Goal: Information Seeking & Learning: Find specific fact

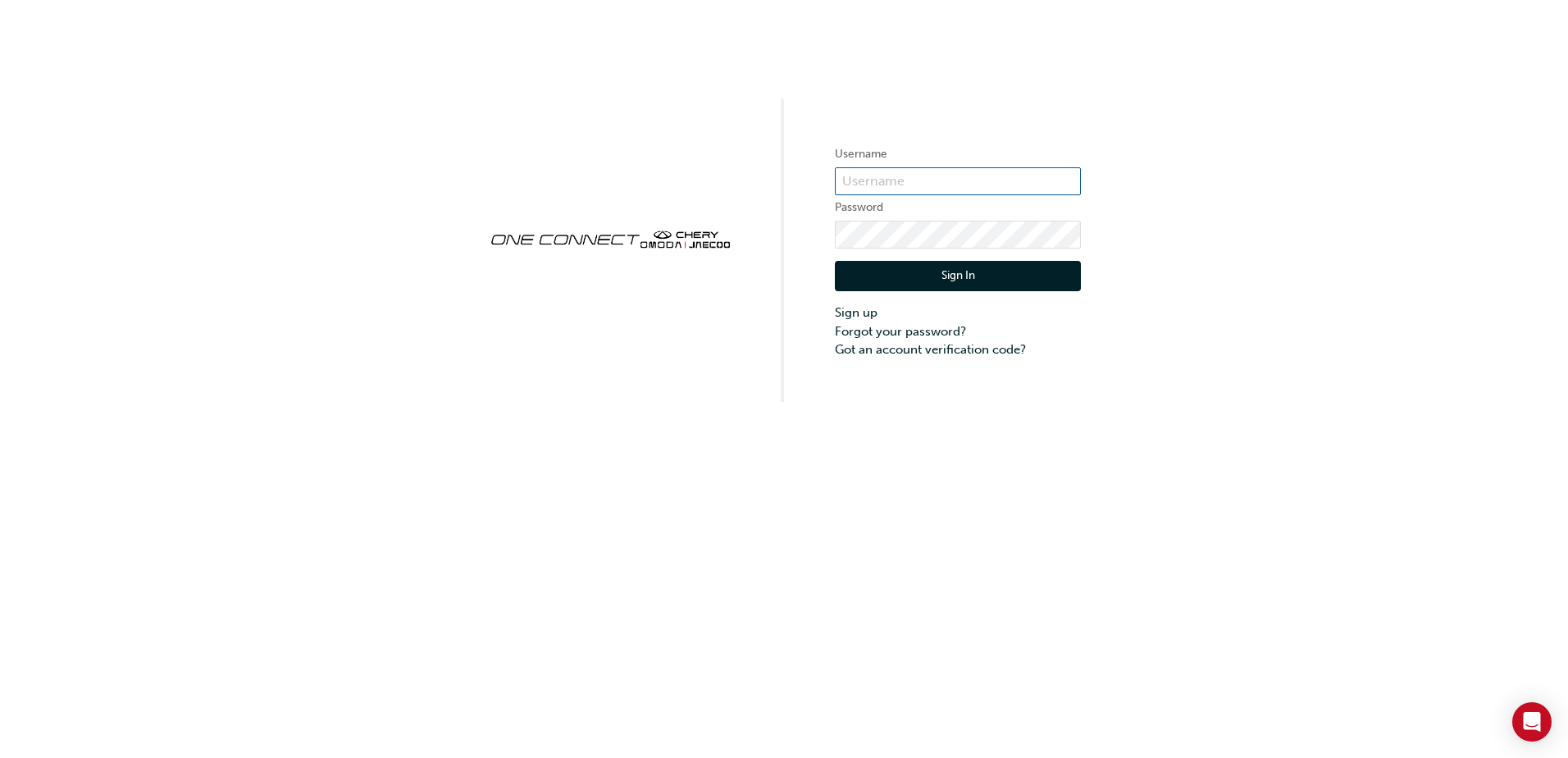
type input "ONE00608"
click at [969, 281] on button "Sign In" at bounding box center [958, 276] width 246 height 31
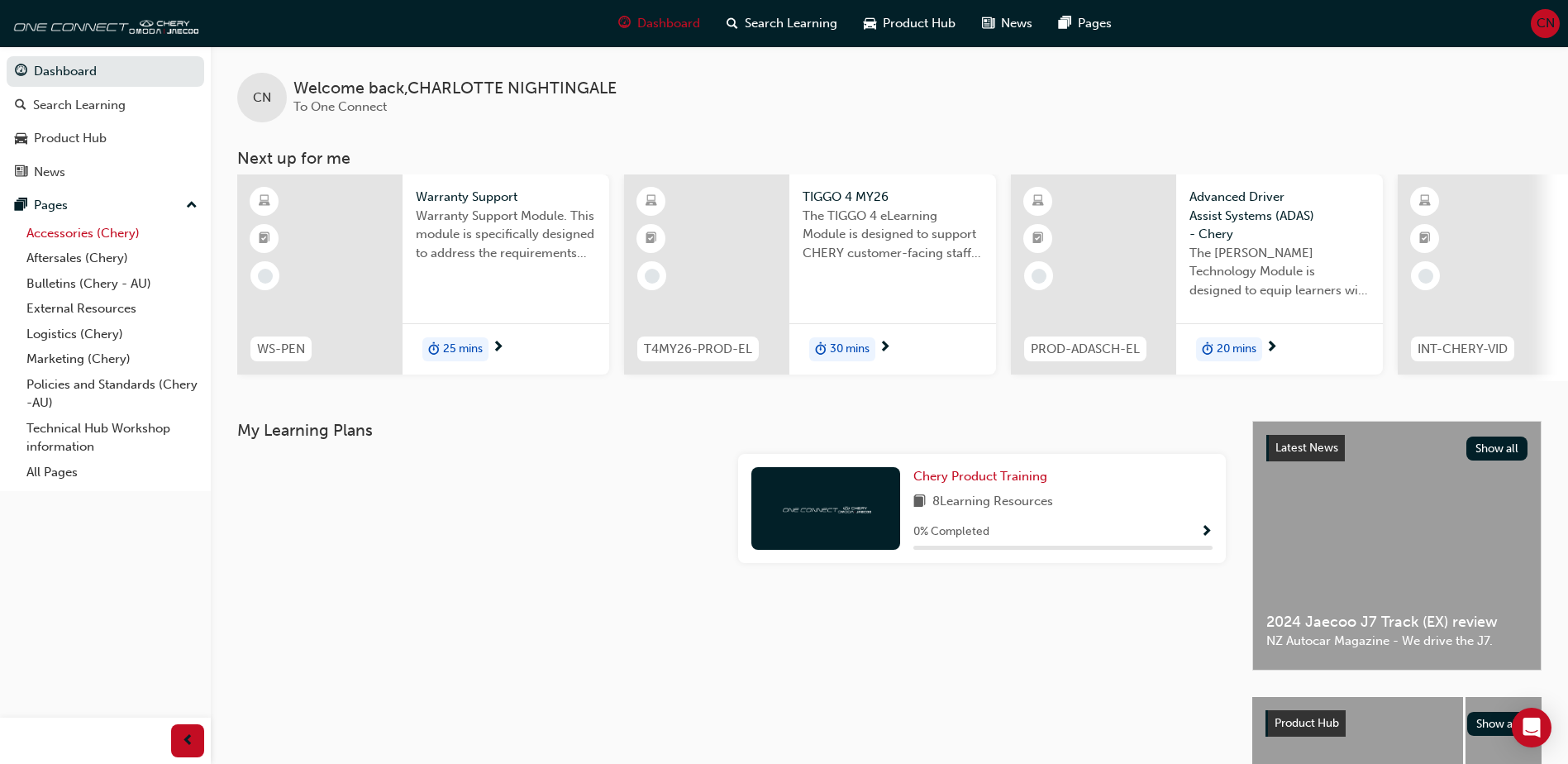
click at [91, 236] on link "Accessories (Chery)" at bounding box center [112, 233] width 184 height 26
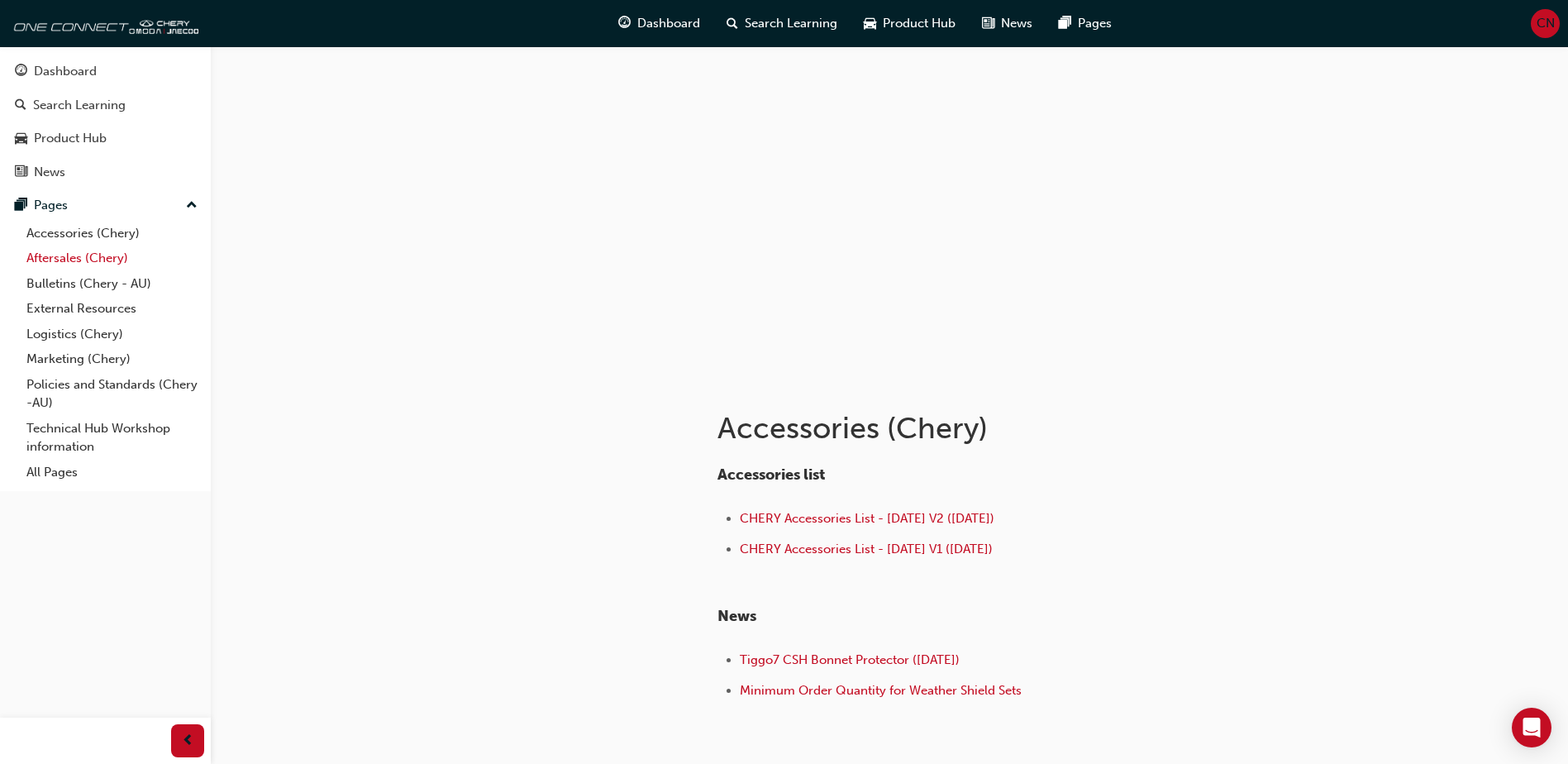
click at [96, 254] on link "Aftersales (Chery)" at bounding box center [112, 258] width 184 height 26
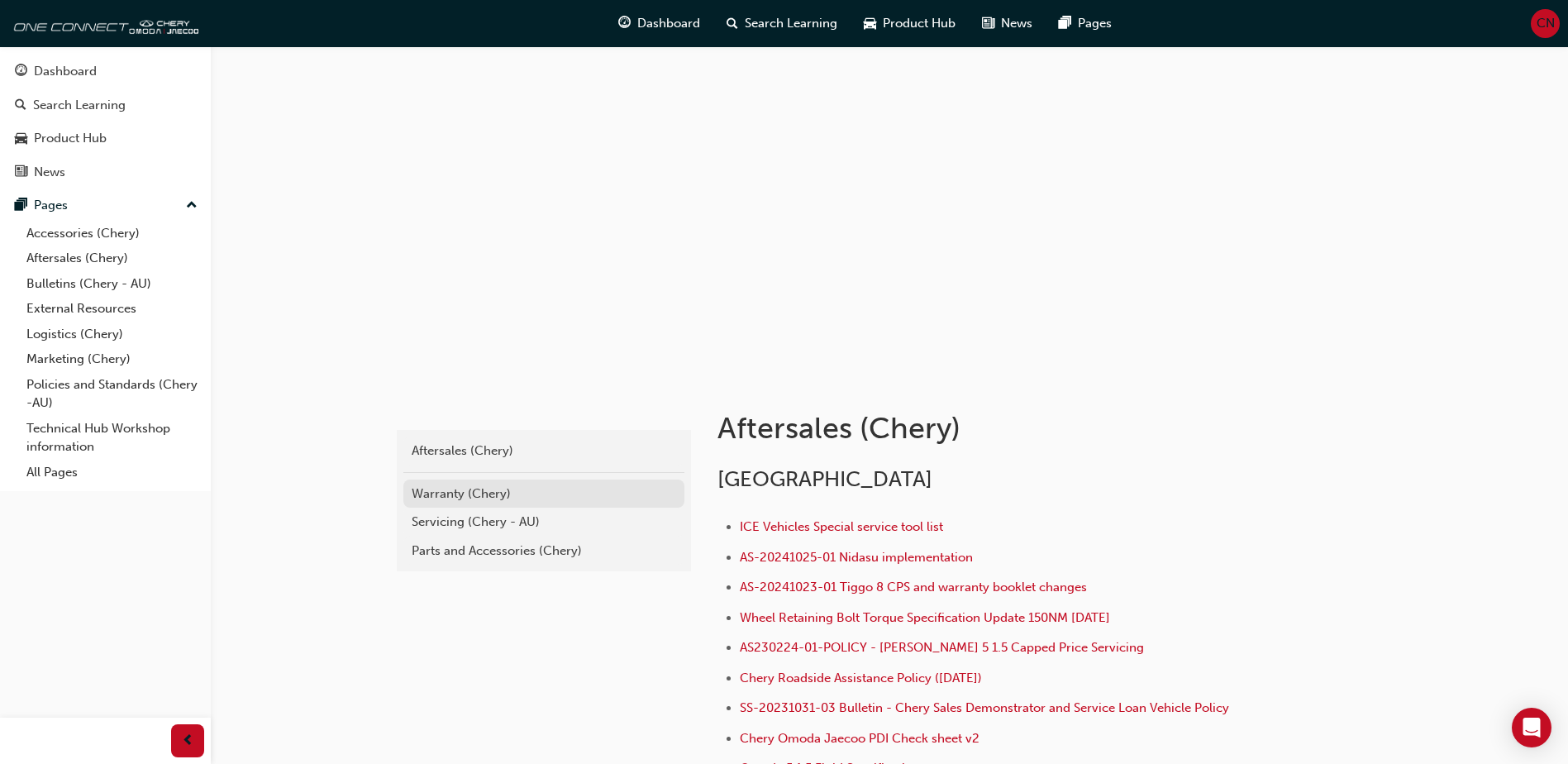
click at [443, 489] on div "Warranty (Chery)" at bounding box center [544, 494] width 265 height 19
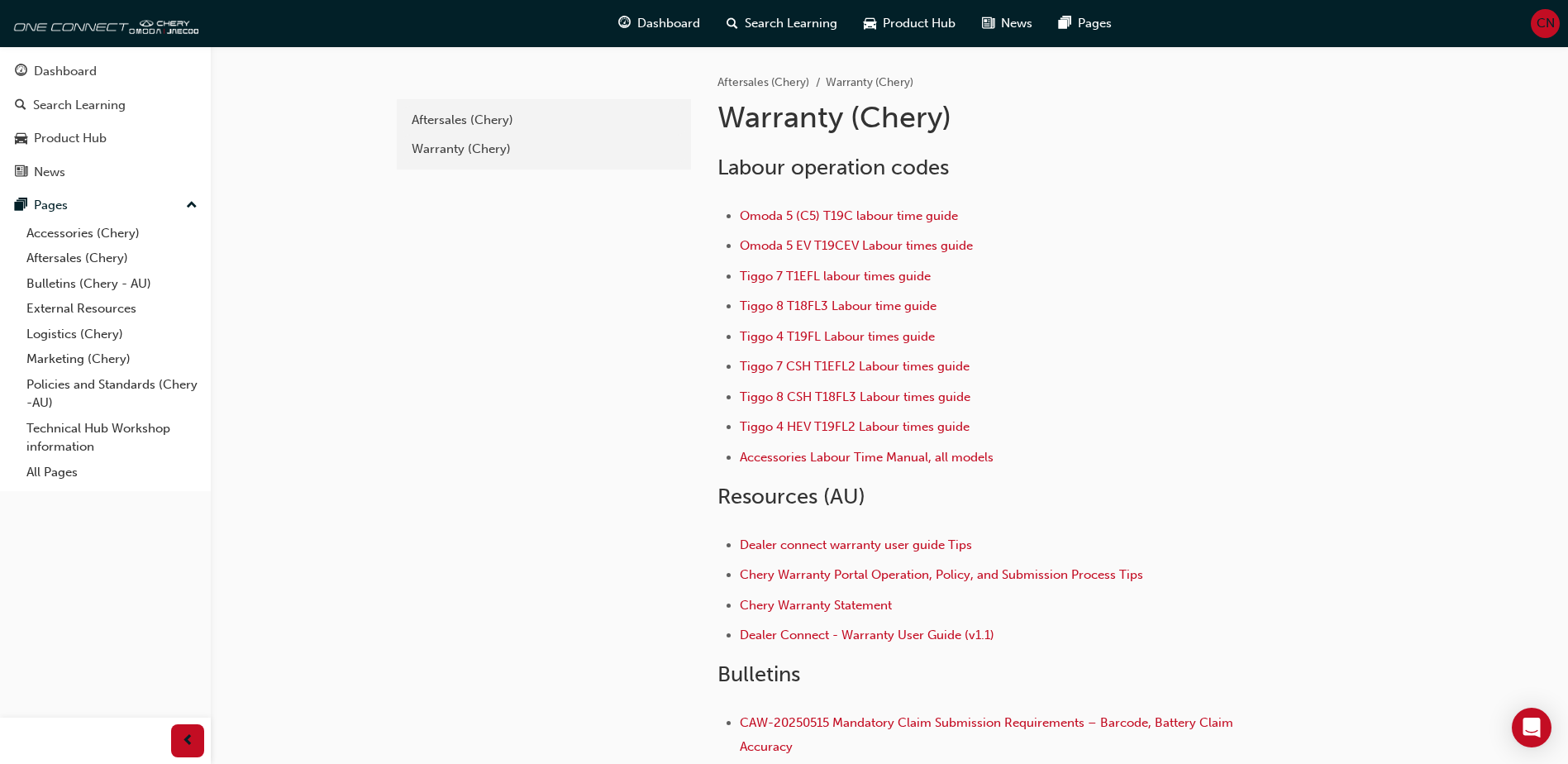
click at [857, 206] on li "Omoda 5 (C5) T19C labour time guide" at bounding box center [998, 217] width 515 height 24
click at [860, 213] on span "Omoda 5 (C5) T19C labour time guide" at bounding box center [849, 215] width 218 height 15
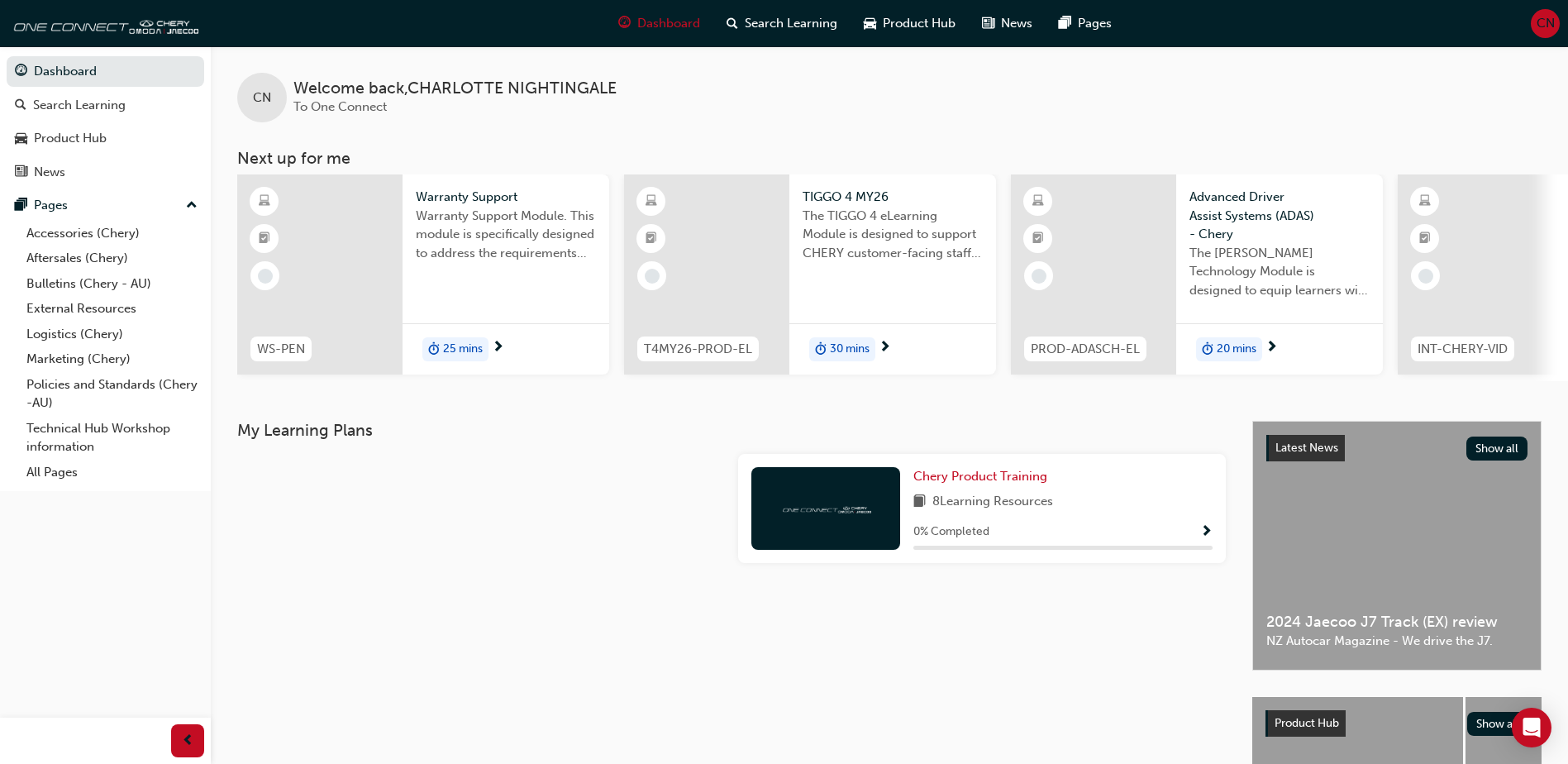
click at [1547, 20] on span "CN" at bounding box center [1545, 24] width 18 height 19
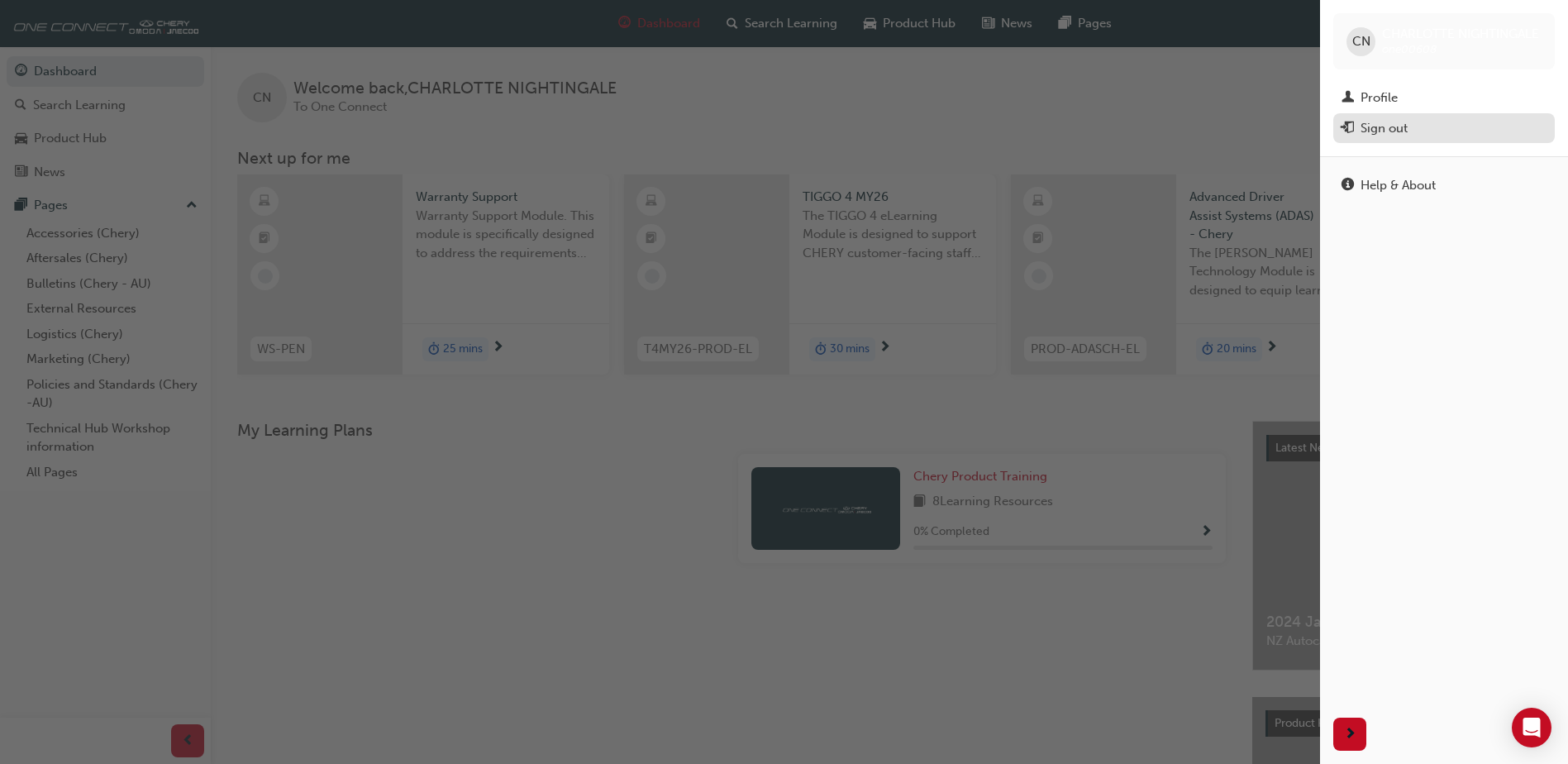
click at [1412, 132] on div "Sign out" at bounding box center [1445, 129] width 205 height 21
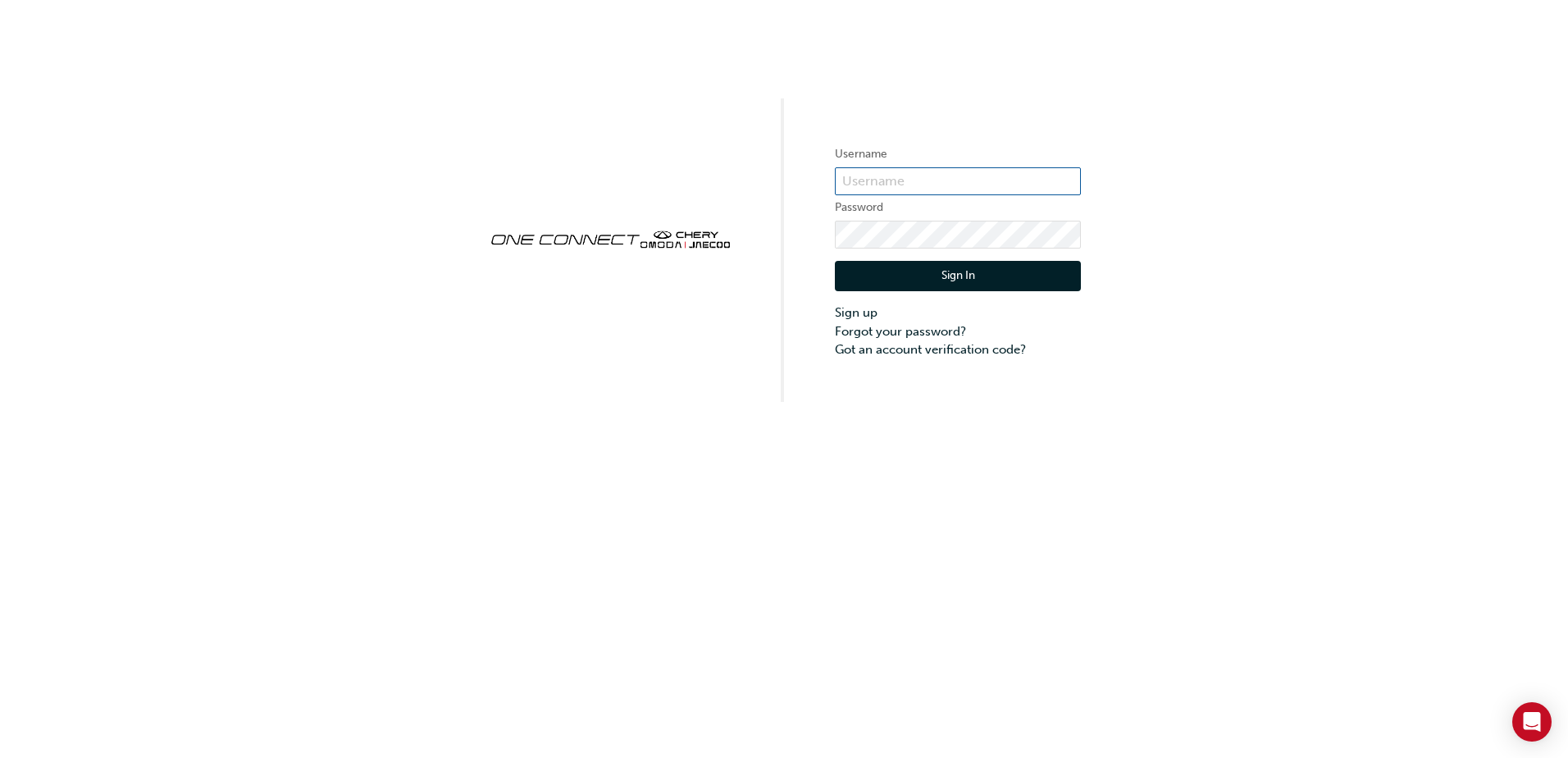
type input "ONE00608"
click at [945, 282] on button "Sign In" at bounding box center [958, 276] width 246 height 31
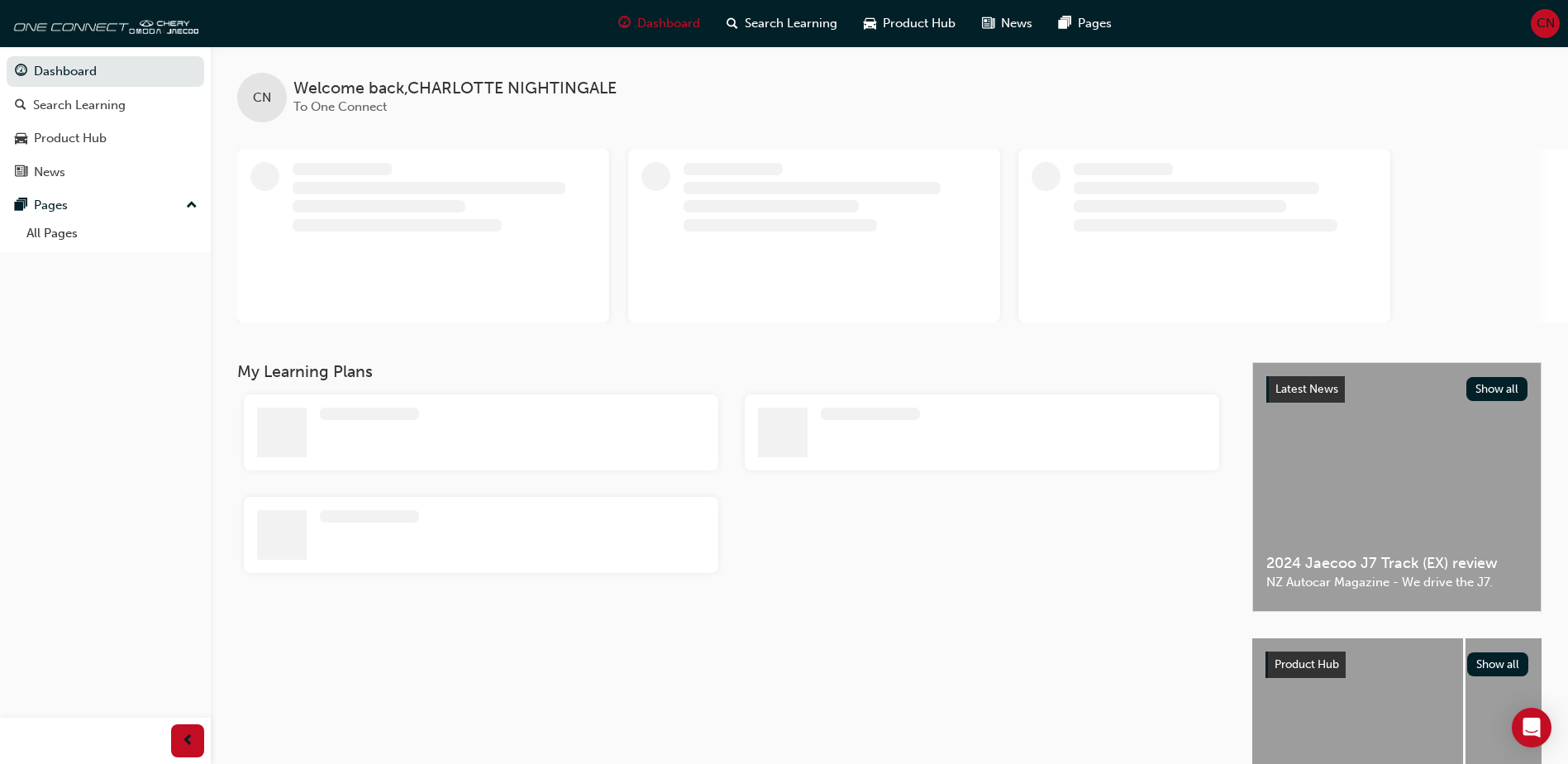
click at [1545, 26] on span "CN" at bounding box center [1545, 24] width 18 height 19
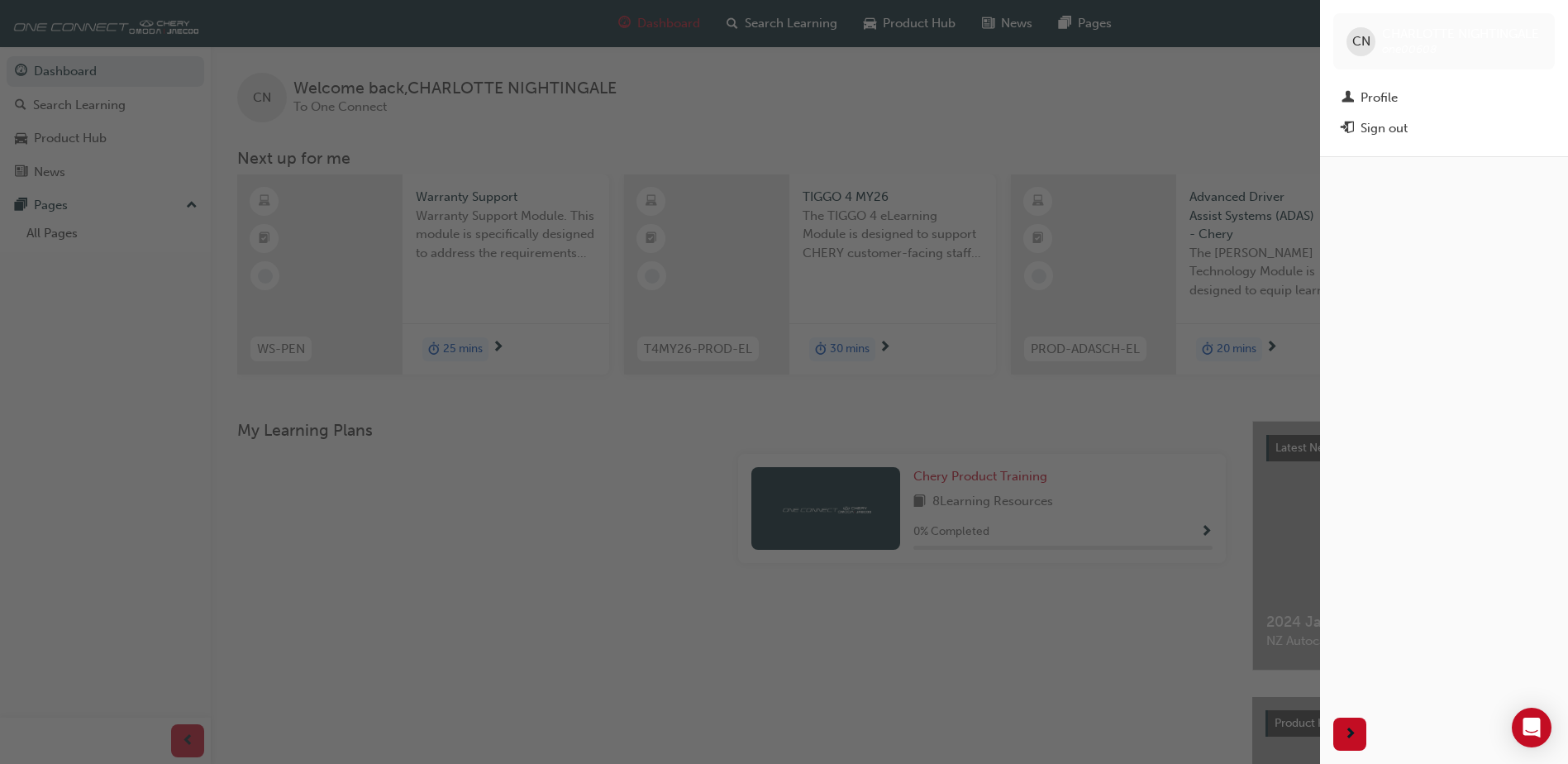
click at [1430, 40] on span "CHARLOTTE NIGHTINGALE" at bounding box center [1460, 34] width 157 height 15
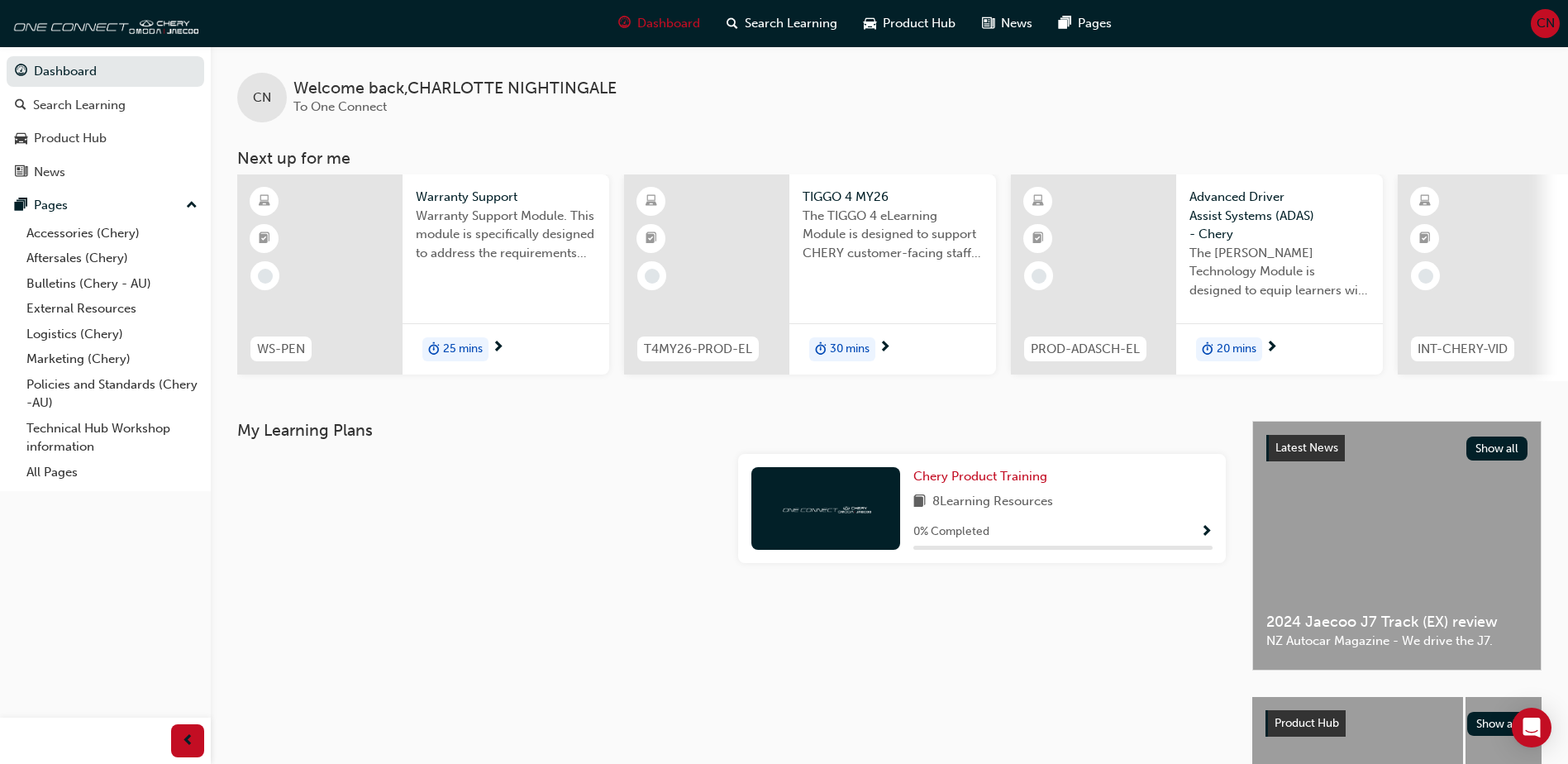
click at [1547, 23] on span "CN" at bounding box center [1545, 24] width 18 height 19
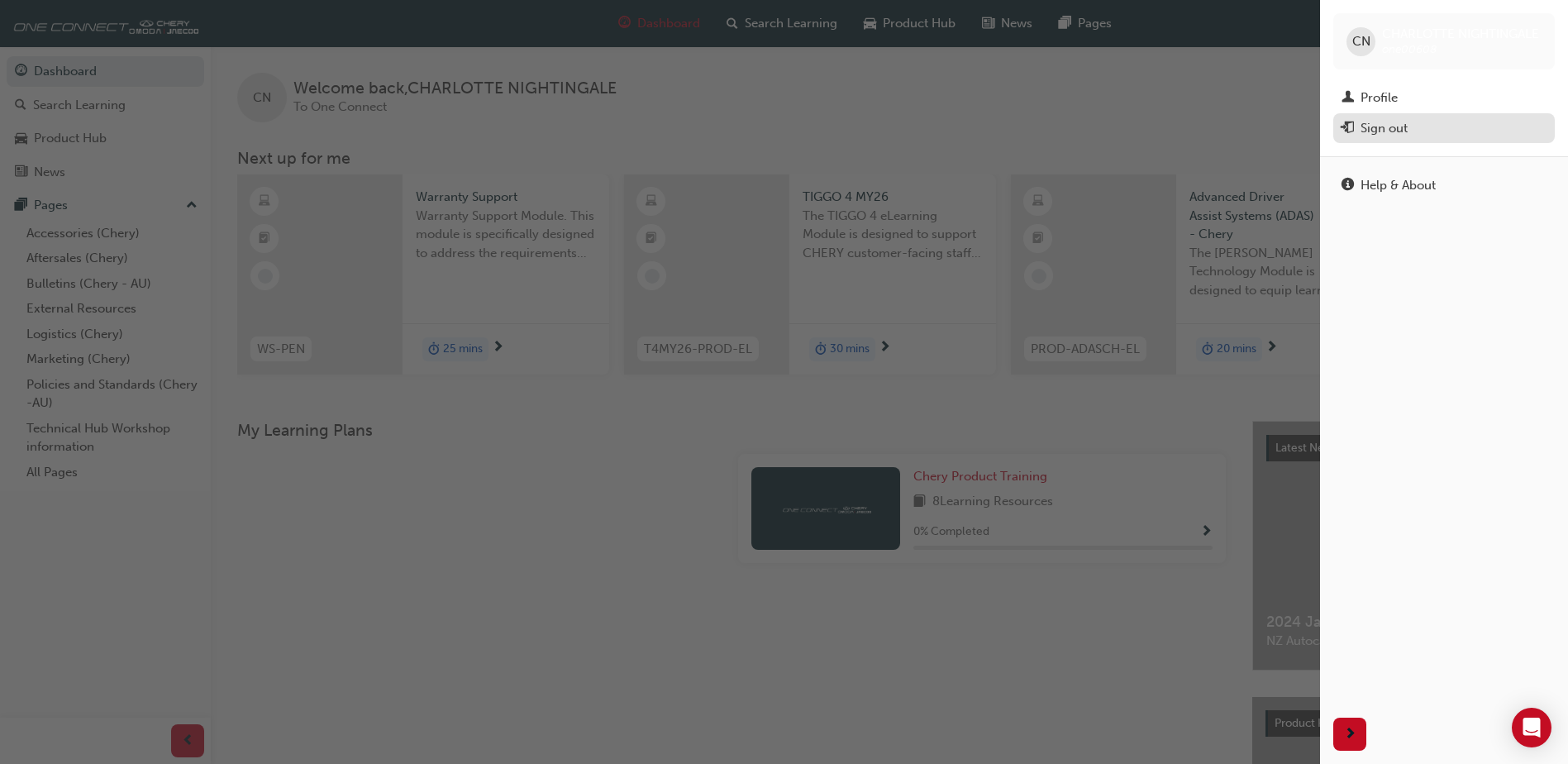
click at [1387, 135] on div "Sign out" at bounding box center [1385, 128] width 47 height 19
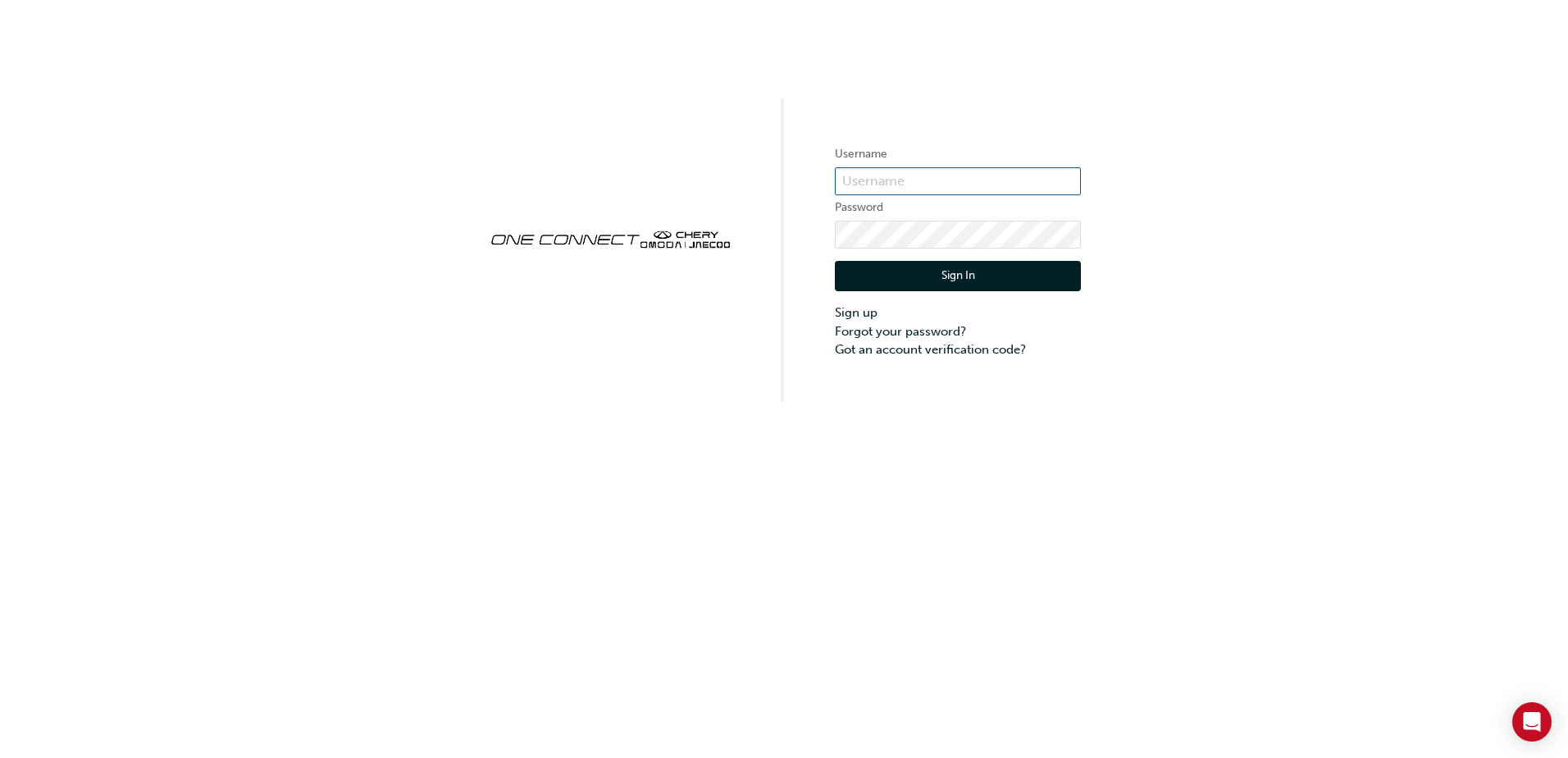
type input "ONE00608"
click at [914, 179] on input "ONE00608" at bounding box center [958, 182] width 246 height 28
type input "ONE00608"
click at [937, 272] on button "Sign In" at bounding box center [958, 276] width 246 height 31
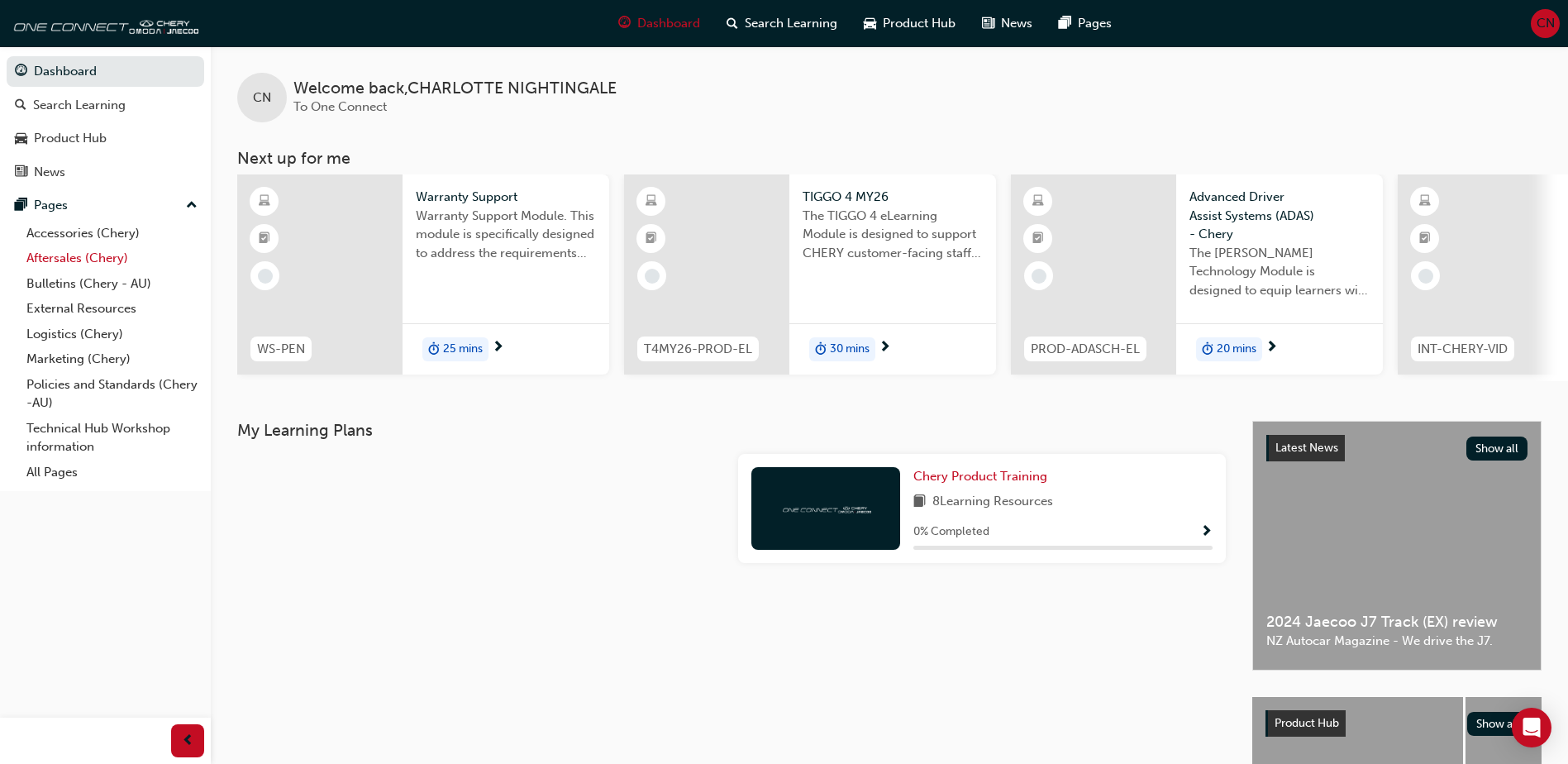
click at [71, 262] on link "Aftersales (Chery)" at bounding box center [112, 258] width 184 height 26
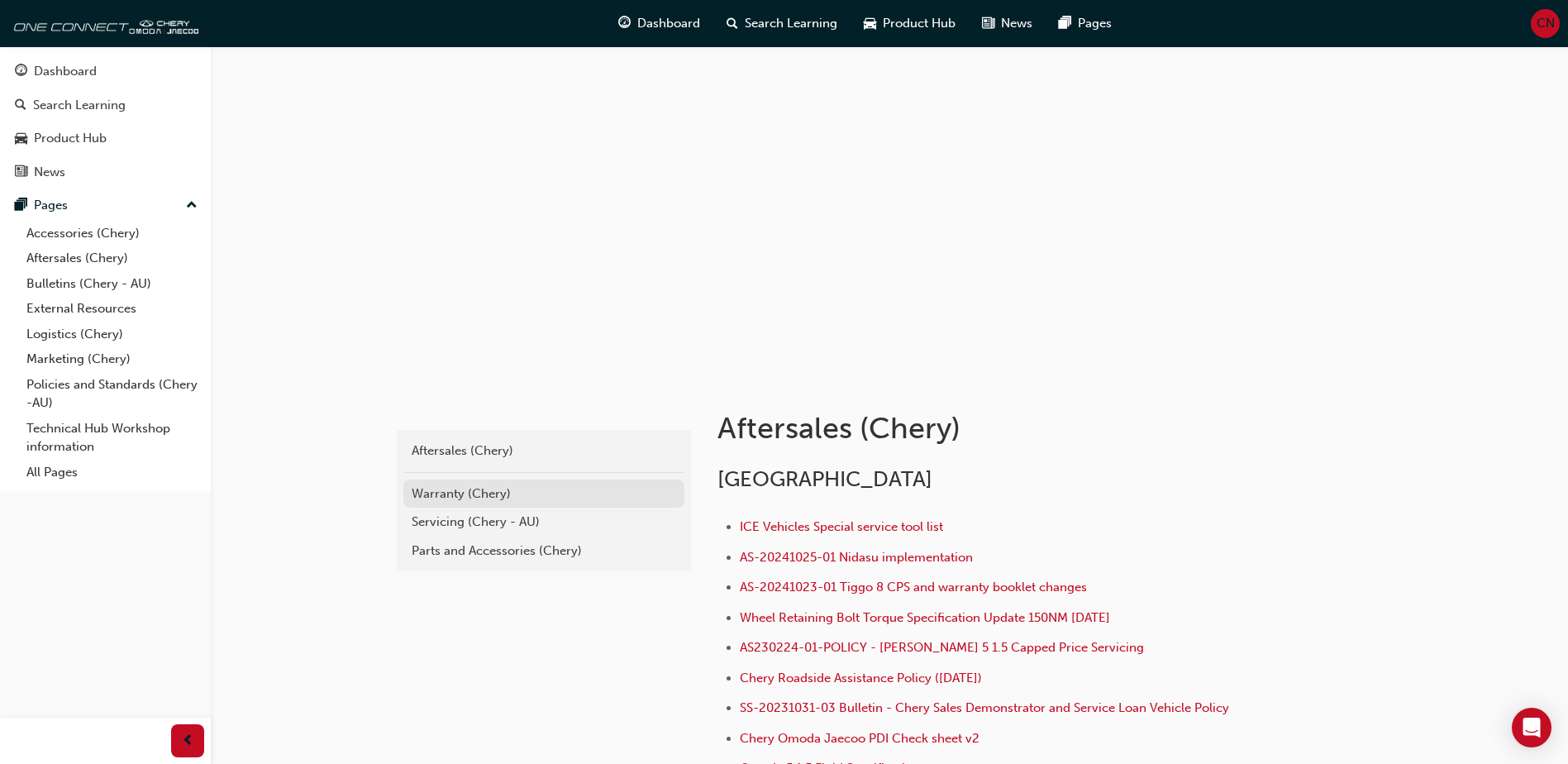
click at [495, 496] on div "Warranty (Chery)" at bounding box center [544, 494] width 265 height 19
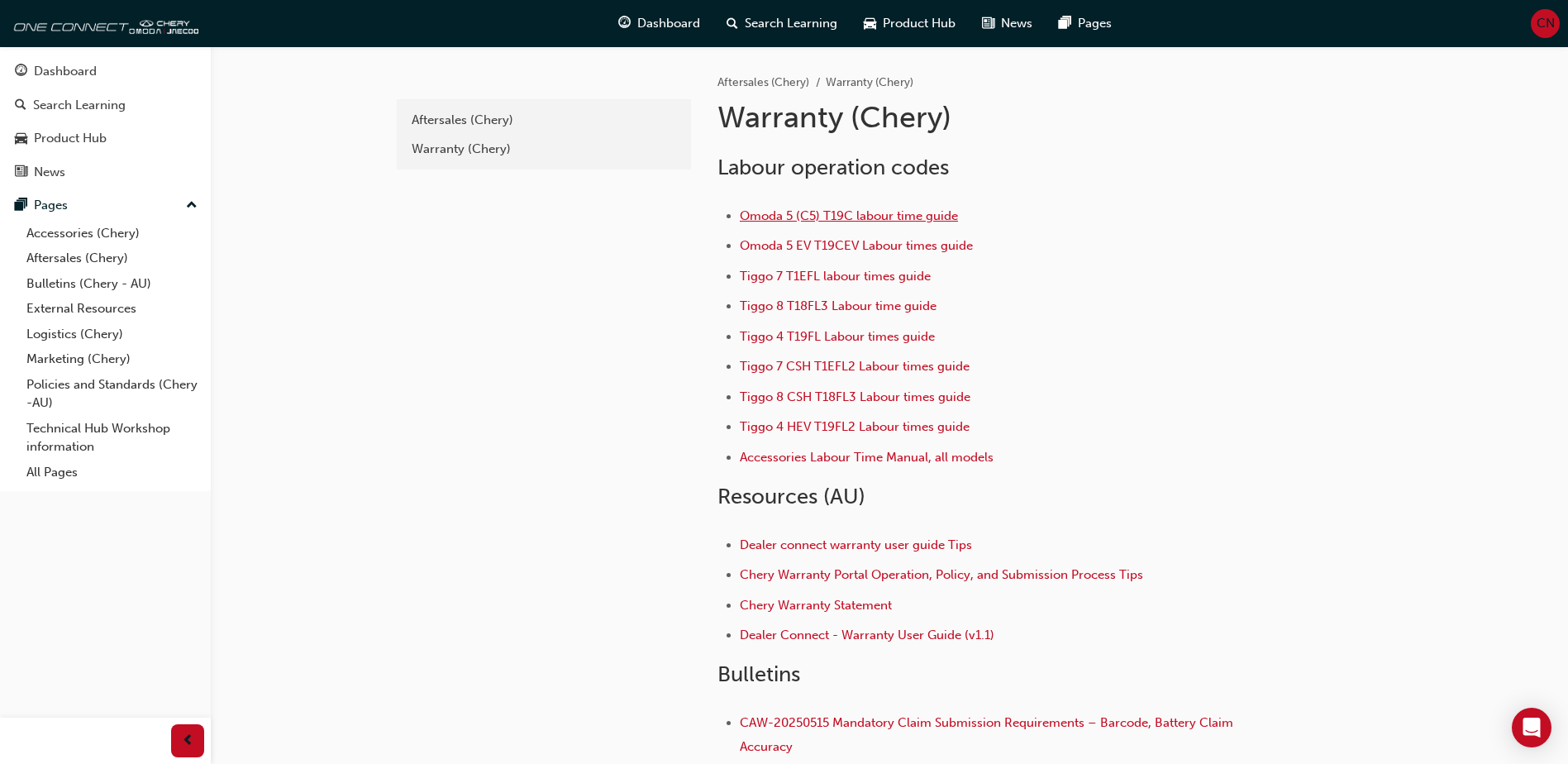
click at [831, 214] on span "Omoda 5 (C5) T19C labour time guide" at bounding box center [849, 215] width 218 height 15
